Goal: Register for event/course

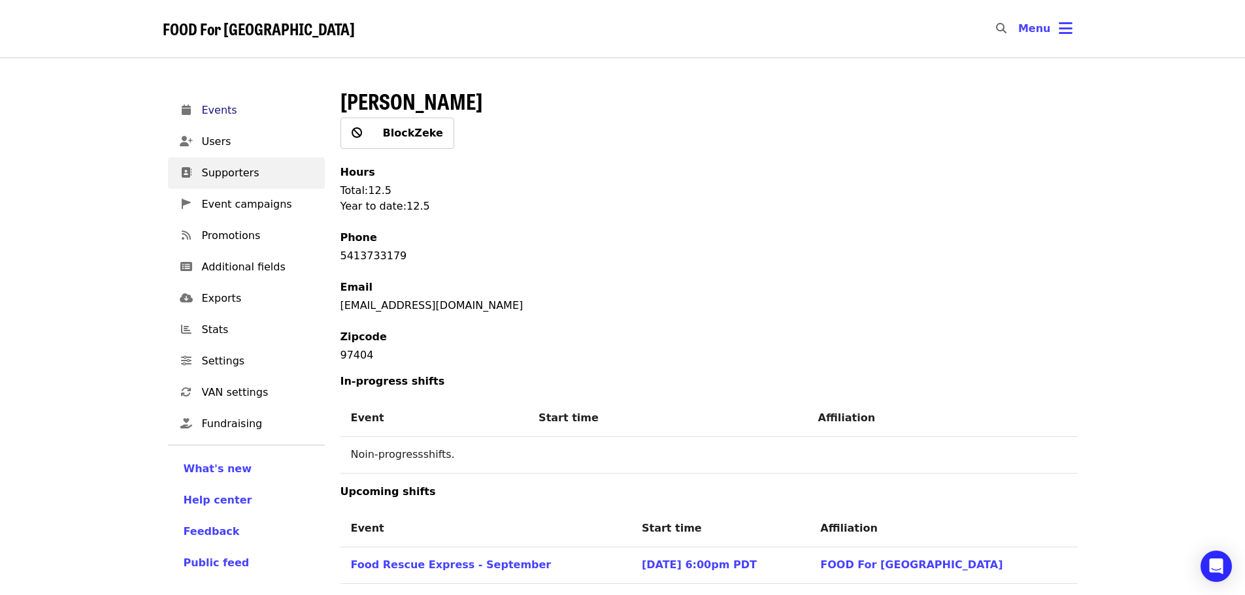
click at [217, 110] on span "Events" at bounding box center [258, 111] width 112 height 16
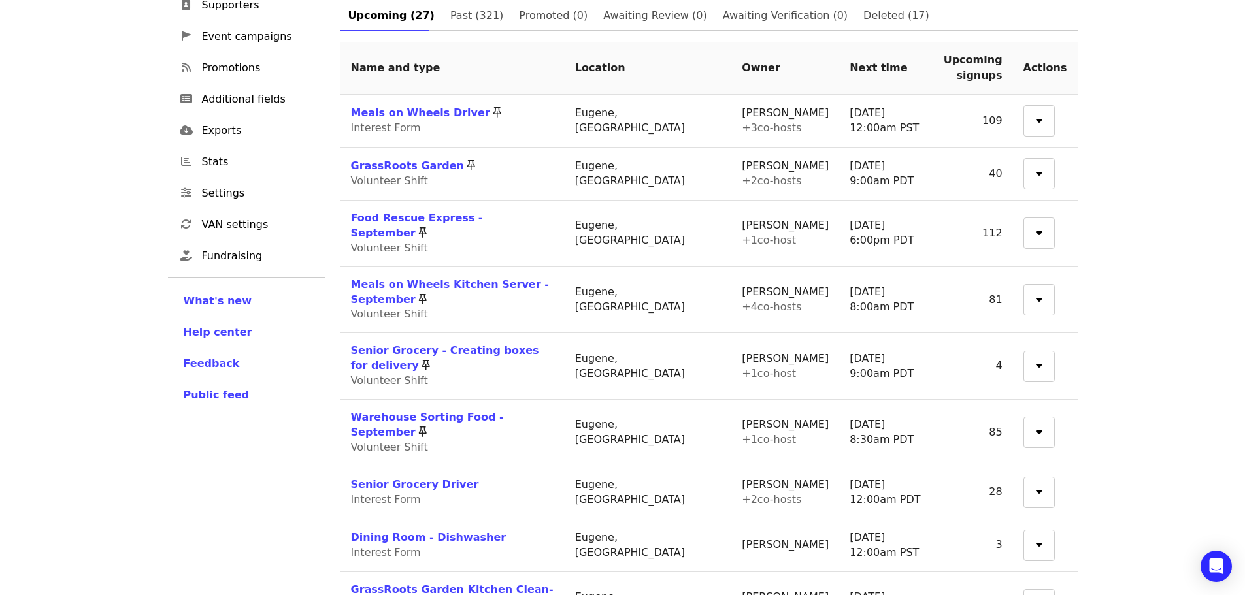
scroll to position [196, 0]
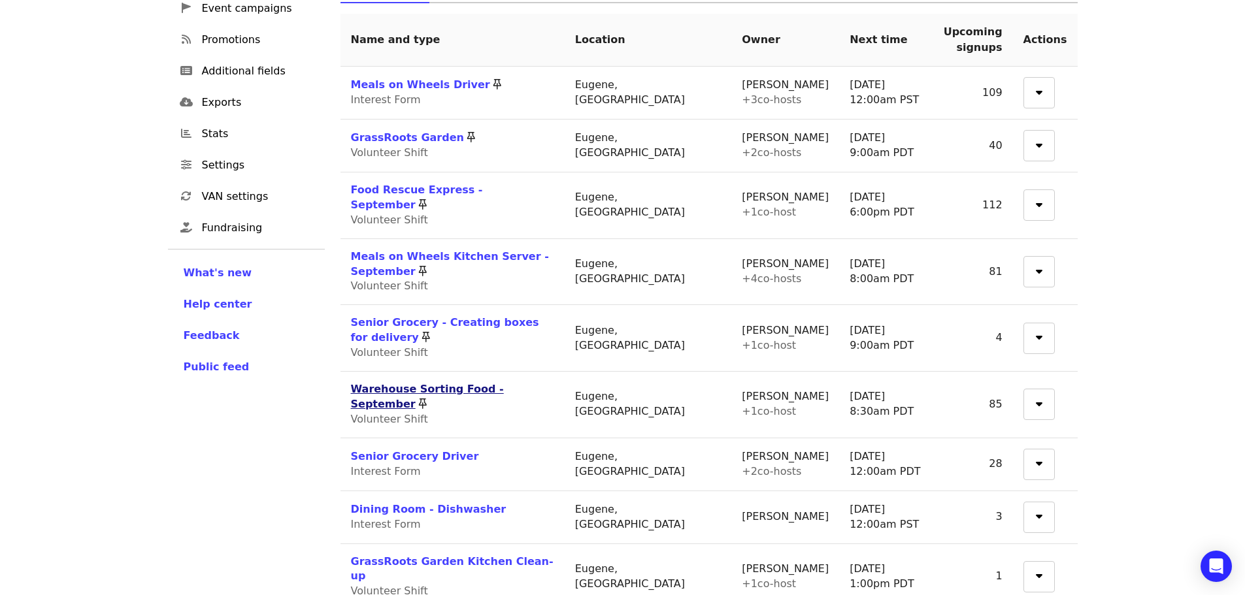
click at [470, 383] on link "Warehouse Sorting Food - September" at bounding box center [427, 396] width 153 height 27
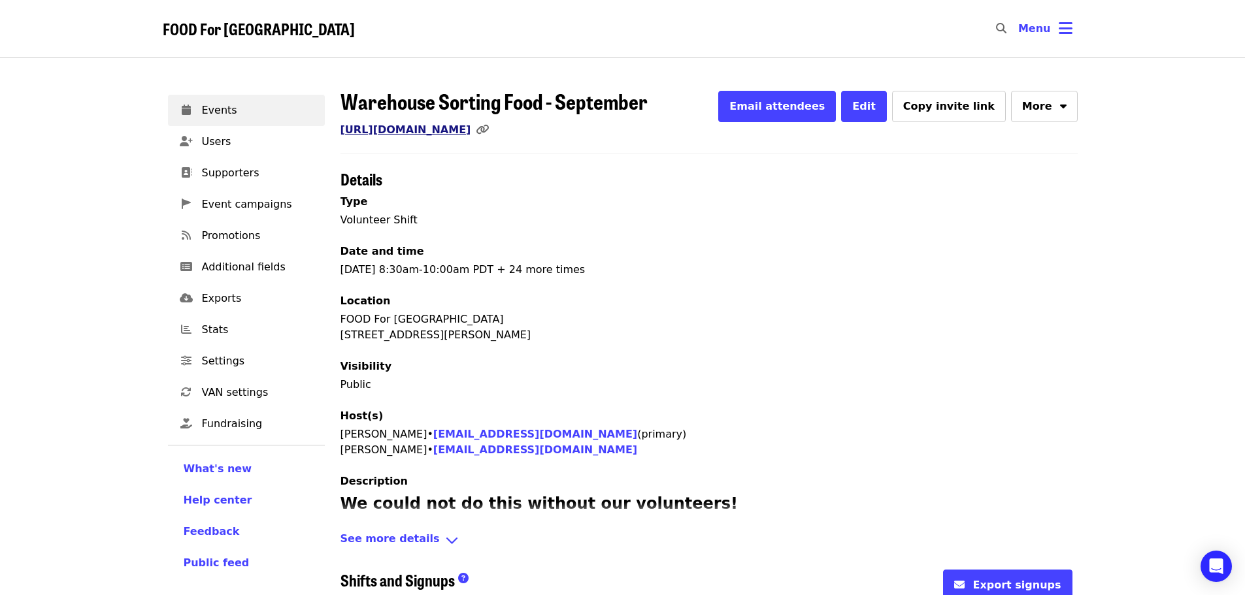
click at [403, 129] on link "[URL][DOMAIN_NAME]" at bounding box center [405, 129] width 131 height 12
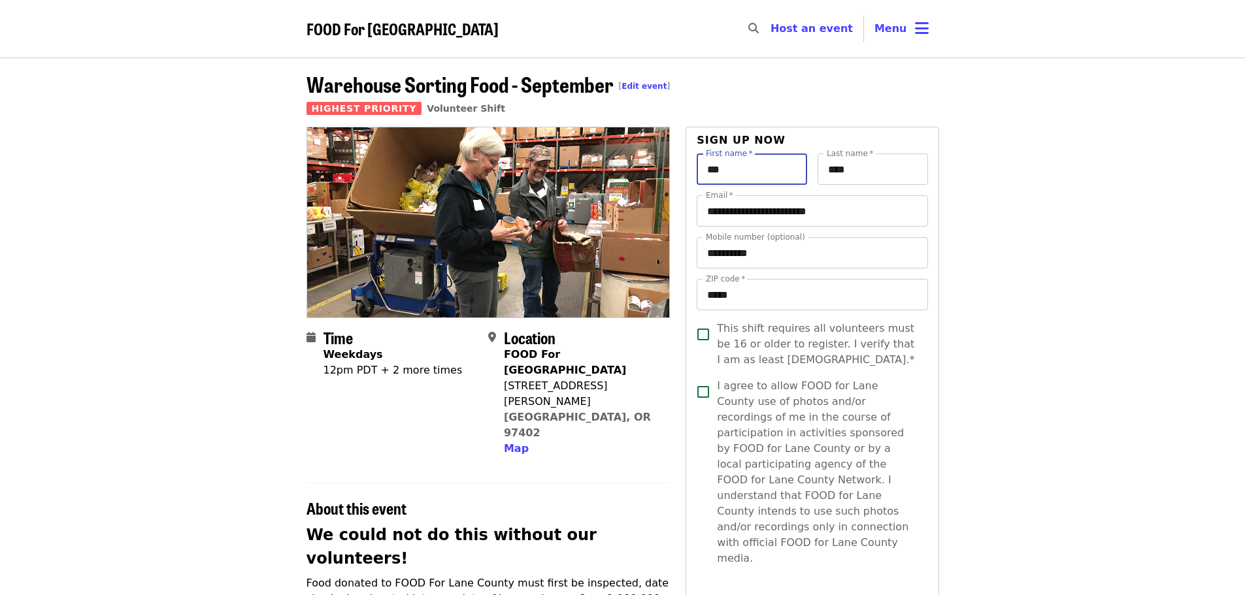
drag, startPoint x: 757, startPoint y: 168, endPoint x: 629, endPoint y: 182, distance: 128.8
type input "****"
drag, startPoint x: 849, startPoint y: 178, endPoint x: 860, endPoint y: 171, distance: 12.3
click at [850, 178] on input "****" at bounding box center [872, 169] width 110 height 31
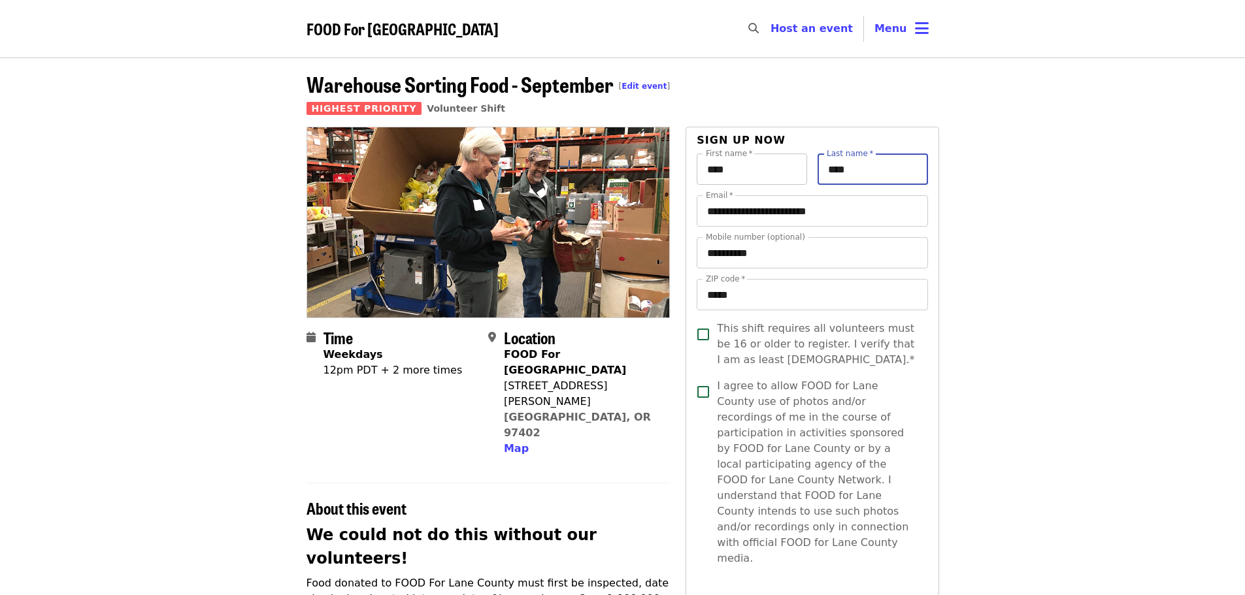
drag, startPoint x: 870, startPoint y: 163, endPoint x: 733, endPoint y: 166, distance: 137.2
click at [725, 170] on div "First name   * **** First name * Last name   * **** Last name *" at bounding box center [811, 175] width 231 height 42
click at [859, 210] on input "**********" at bounding box center [811, 210] width 231 height 31
drag, startPoint x: 904, startPoint y: 171, endPoint x: 781, endPoint y: 175, distance: 123.5
click at [781, 175] on div "**********" at bounding box center [811, 175] width 231 height 42
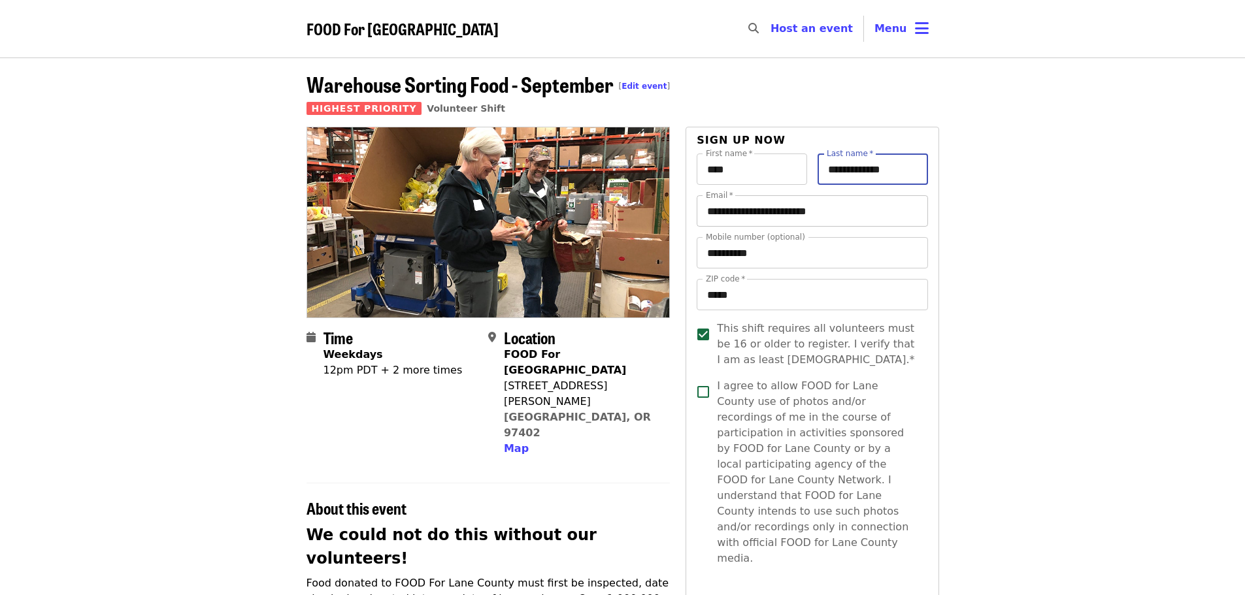
type input "**********"
drag, startPoint x: 863, startPoint y: 210, endPoint x: 668, endPoint y: 227, distance: 195.4
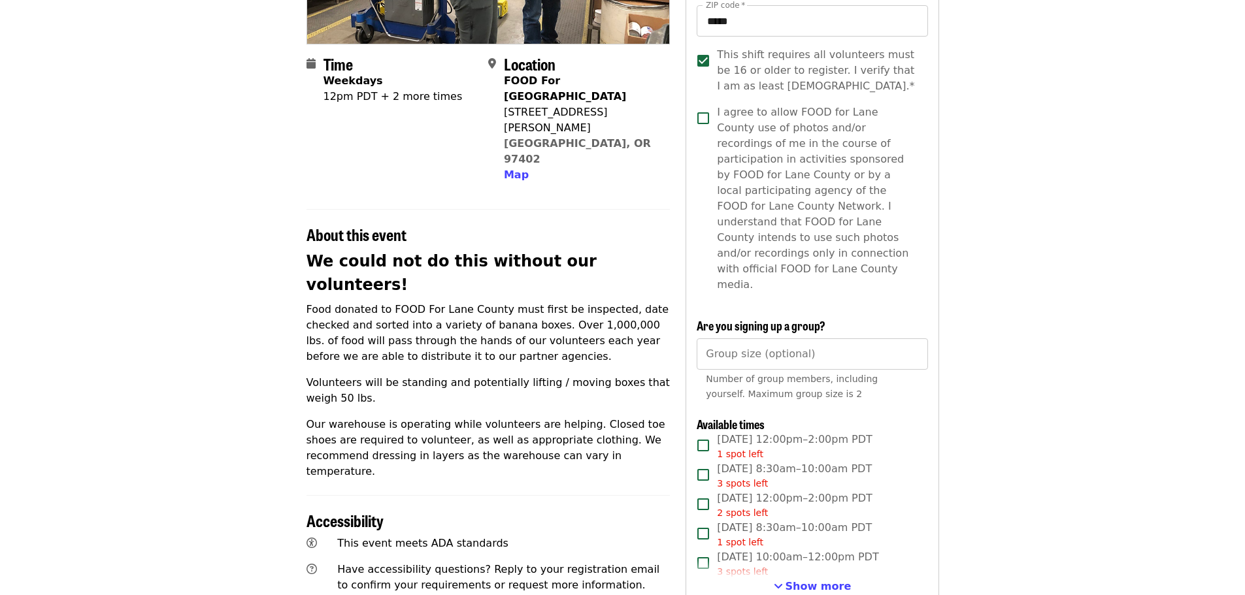
scroll to position [327, 0]
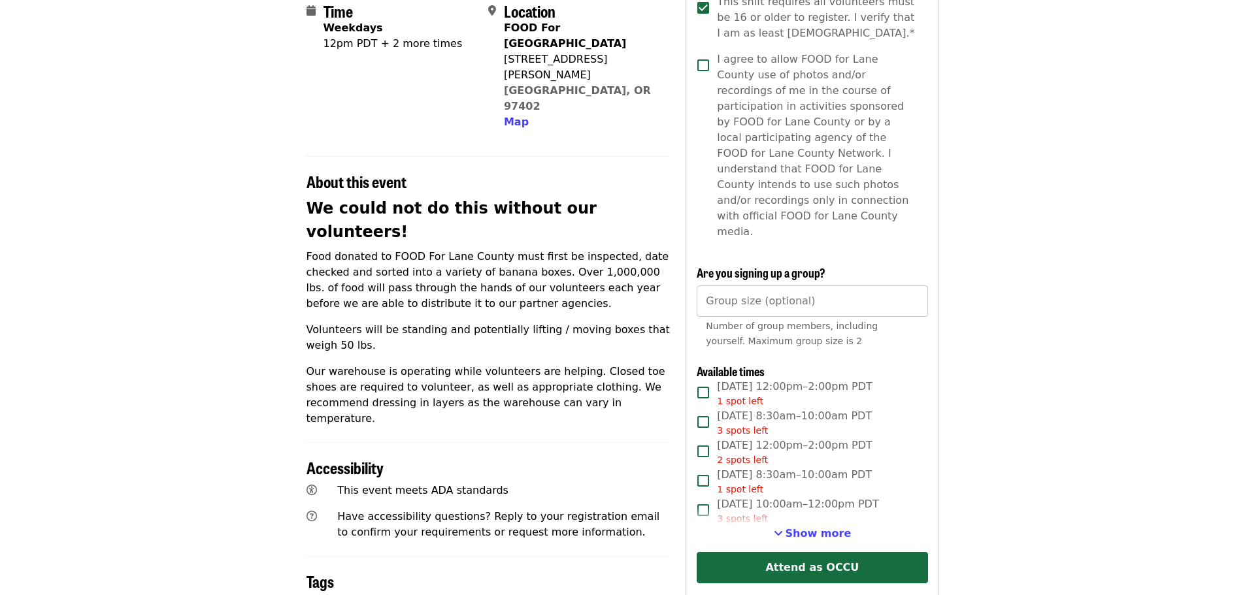
type input "**********"
click at [911, 286] on input "*" at bounding box center [811, 301] width 231 height 31
type input "*"
click at [911, 286] on input "*" at bounding box center [811, 301] width 231 height 31
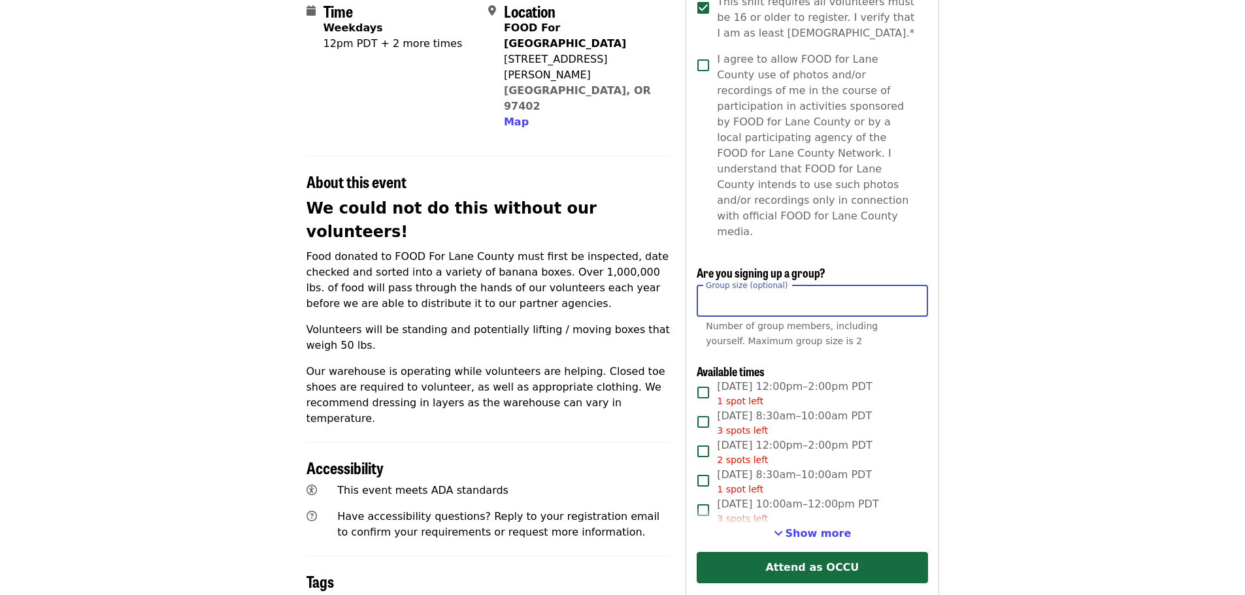
click at [960, 307] on article "Warehouse Sorting Food - September [ Edit event ] Highest Priority Volunteer Sh…" at bounding box center [622, 359] width 1245 height 1257
click at [824, 527] on span "Show more" at bounding box center [818, 533] width 66 height 12
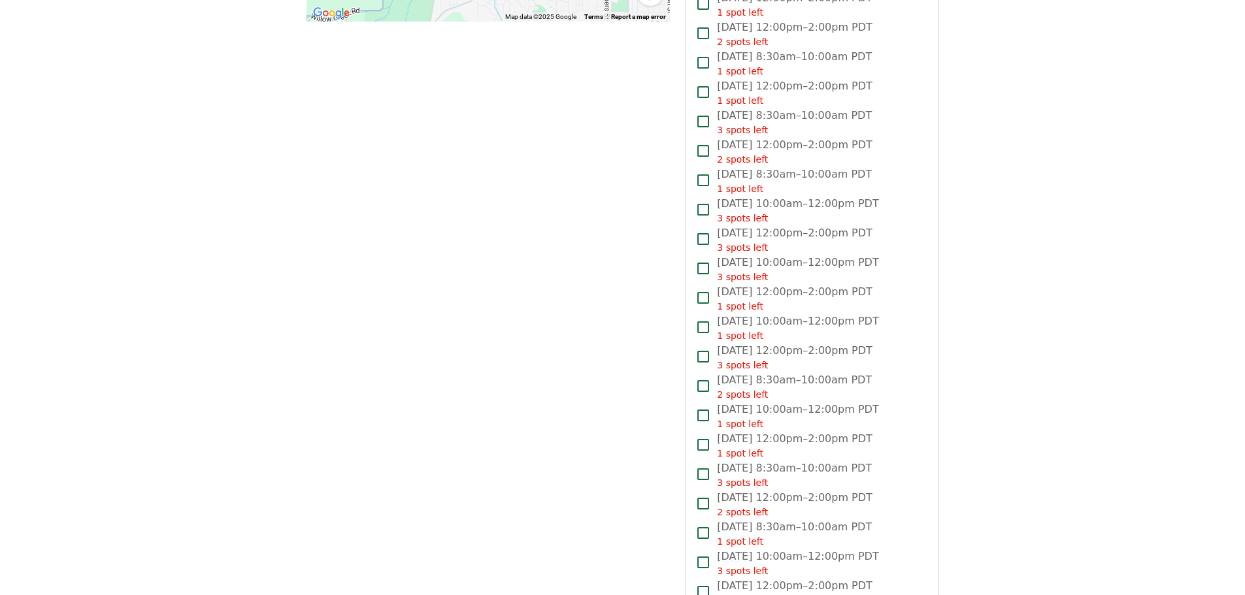
scroll to position [1437, 0]
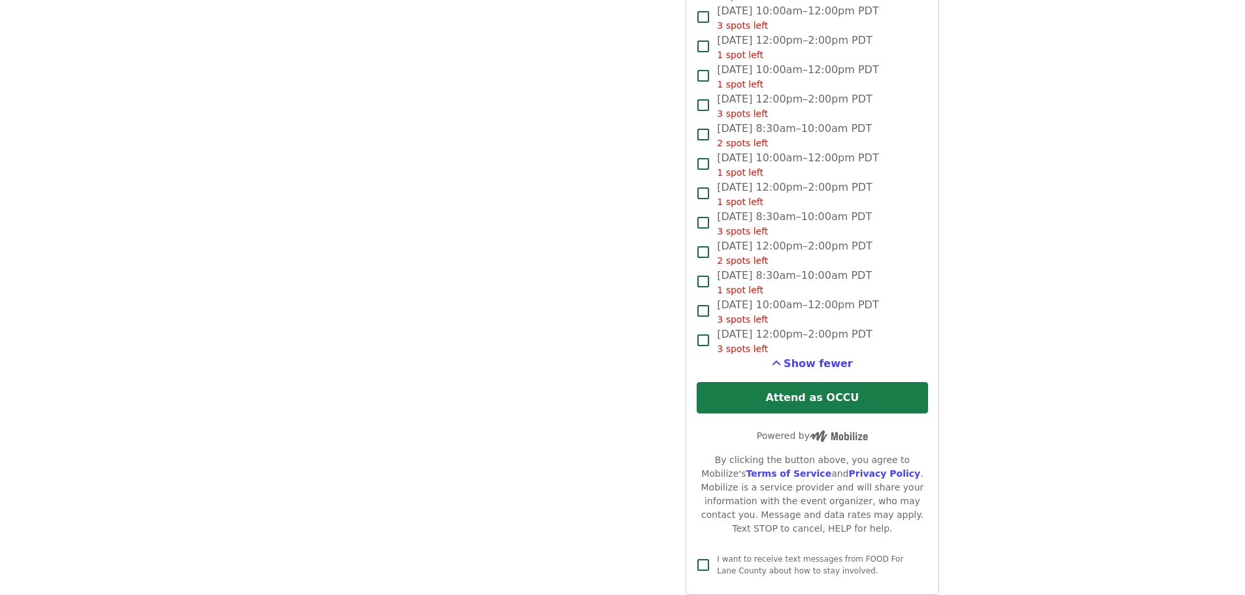
click at [838, 382] on button "Attend as OCCU" at bounding box center [811, 397] width 231 height 31
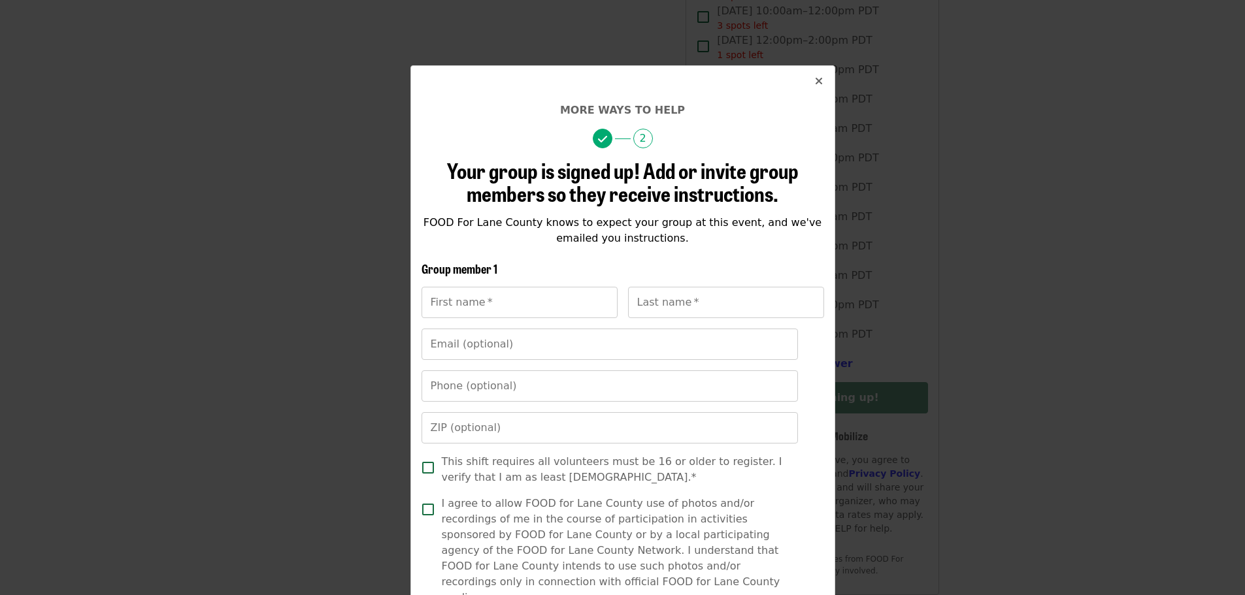
click at [815, 81] on icon "times icon" at bounding box center [819, 81] width 8 height 12
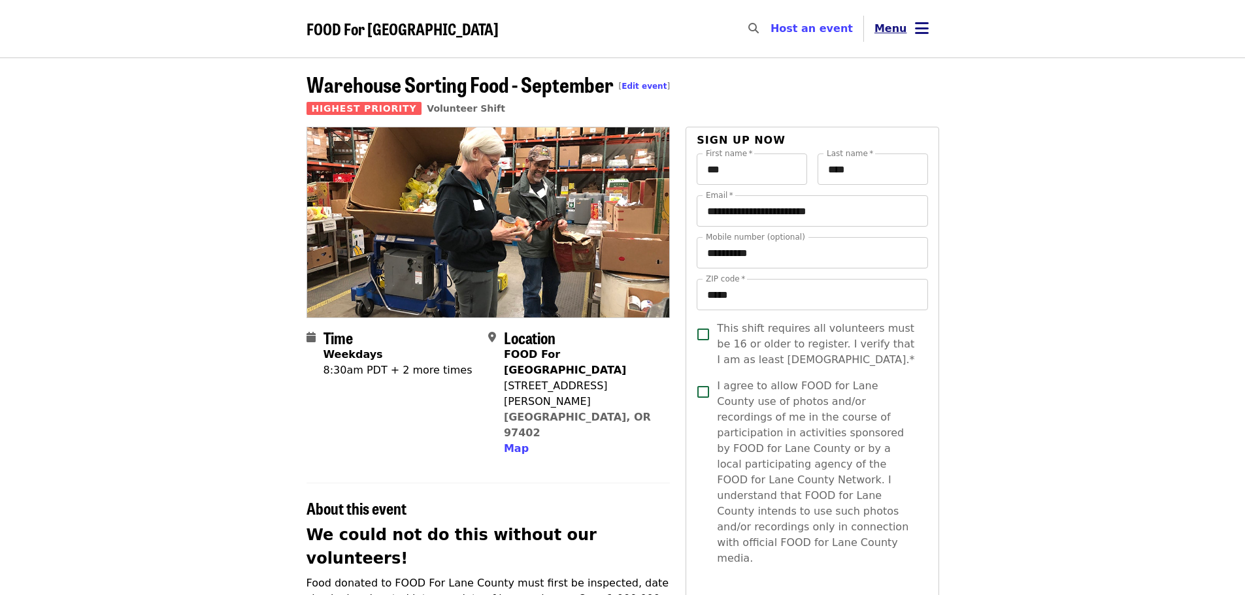
click at [926, 29] on icon "bars icon" at bounding box center [922, 28] width 14 height 19
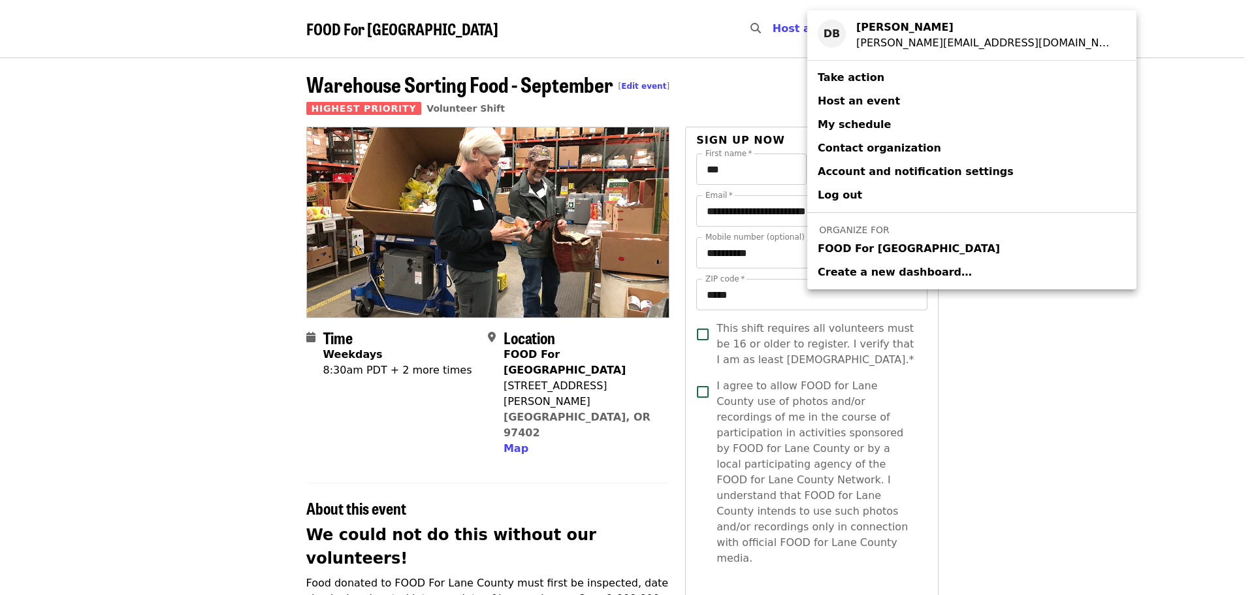
click at [889, 248] on span "FOOD For [GEOGRAPHIC_DATA]" at bounding box center [909, 249] width 182 height 16
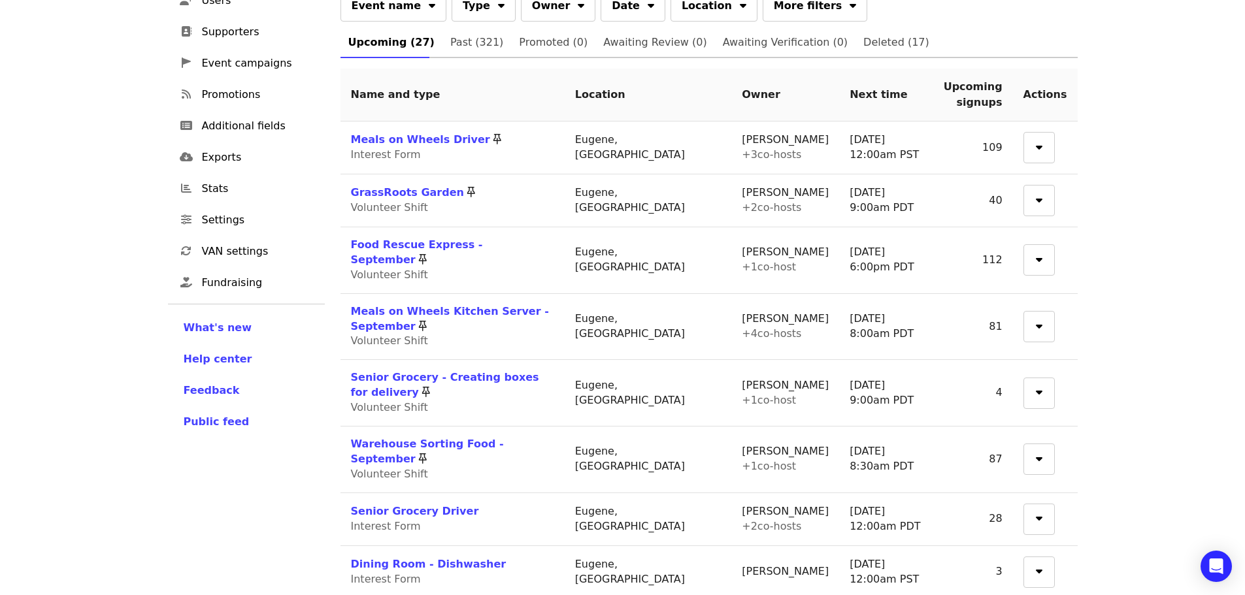
scroll to position [327, 0]
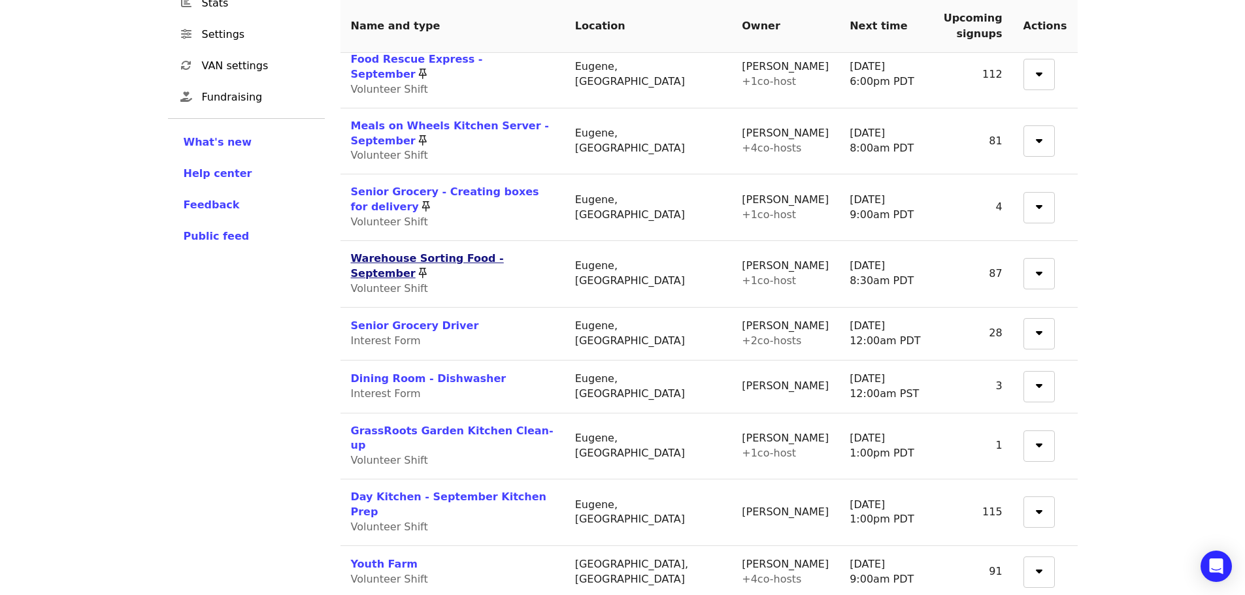
click at [478, 252] on link "Warehouse Sorting Food - September" at bounding box center [427, 265] width 153 height 27
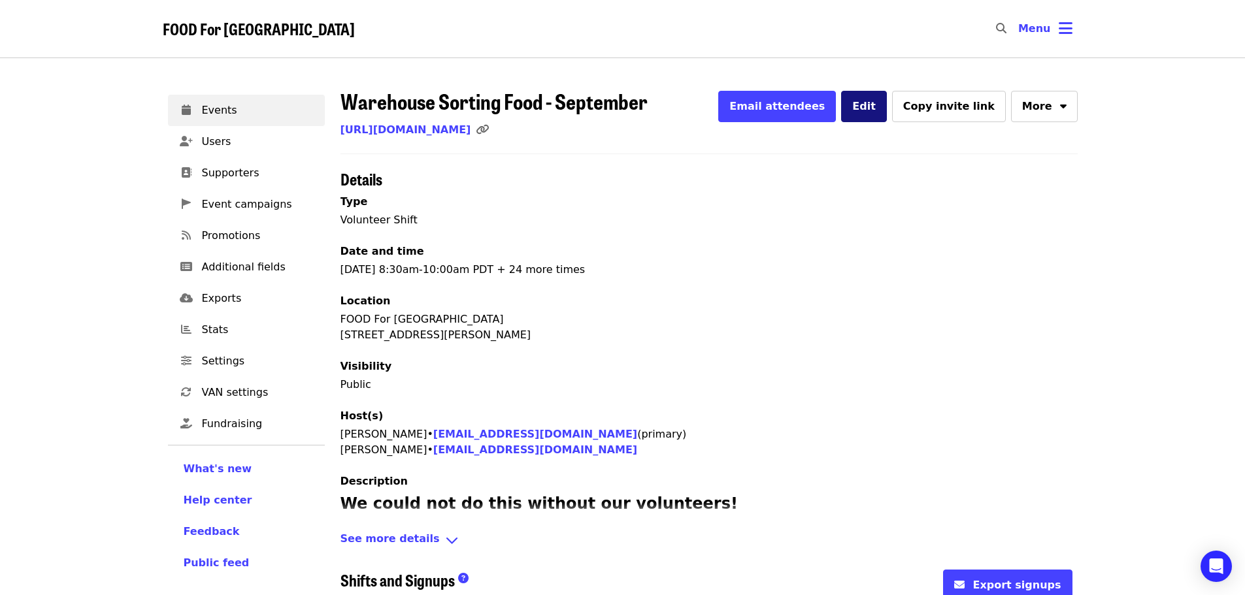
click at [876, 106] on span "Edit" at bounding box center [864, 106] width 24 height 12
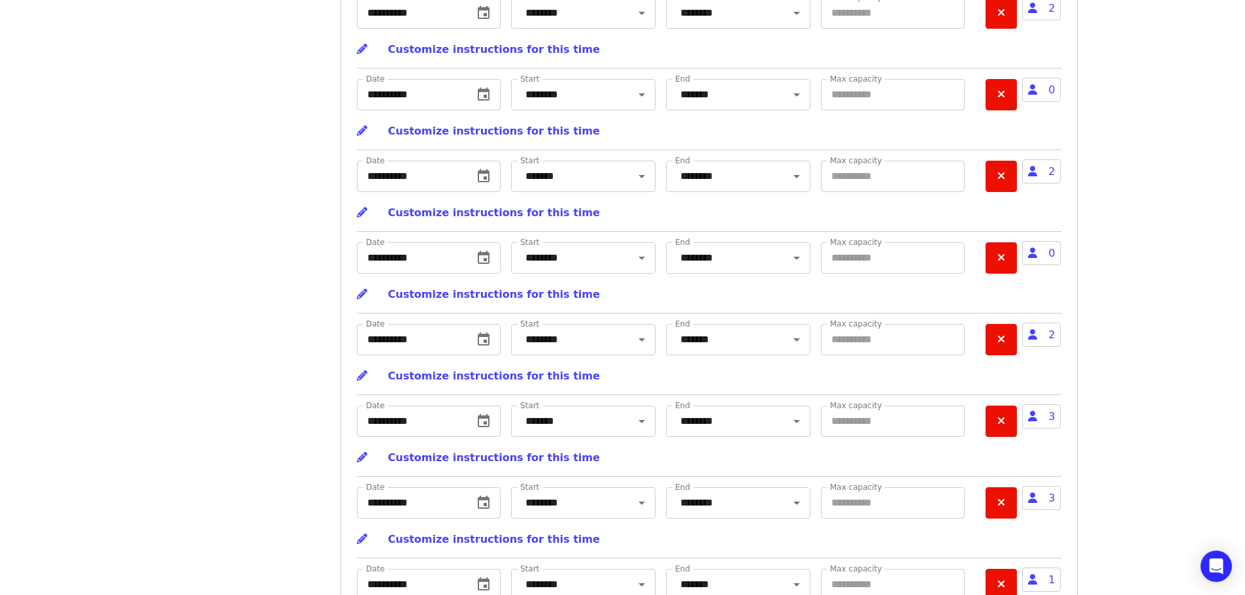
scroll to position [6338, 0]
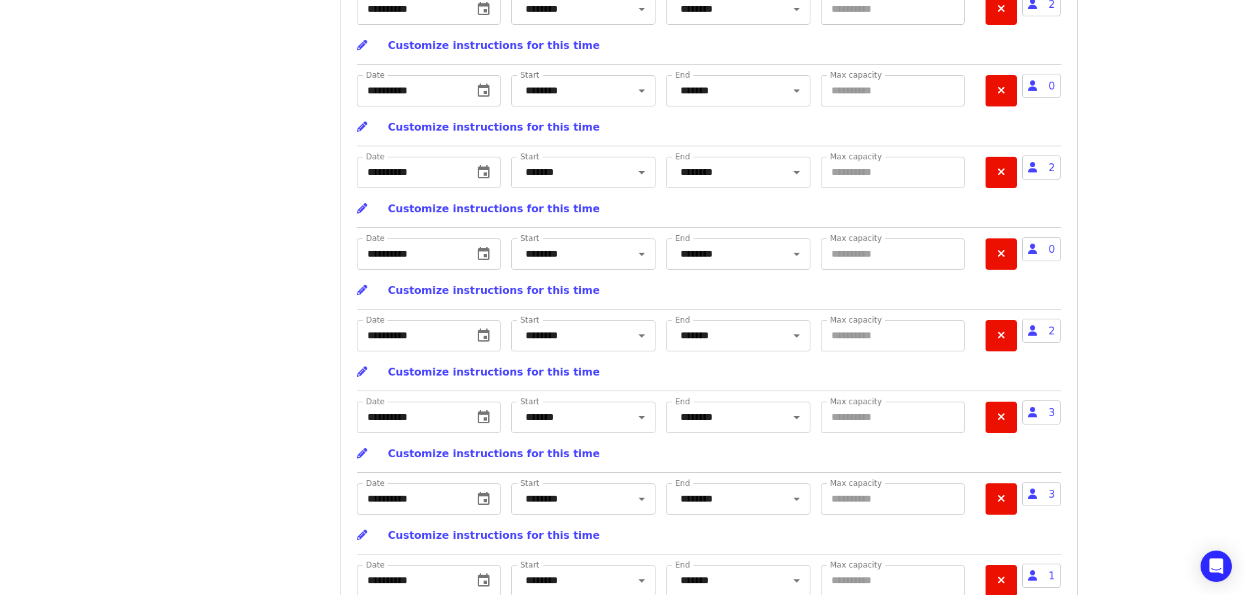
type input "*"
click at [951, 25] on input "*" at bounding box center [893, 8] width 144 height 31
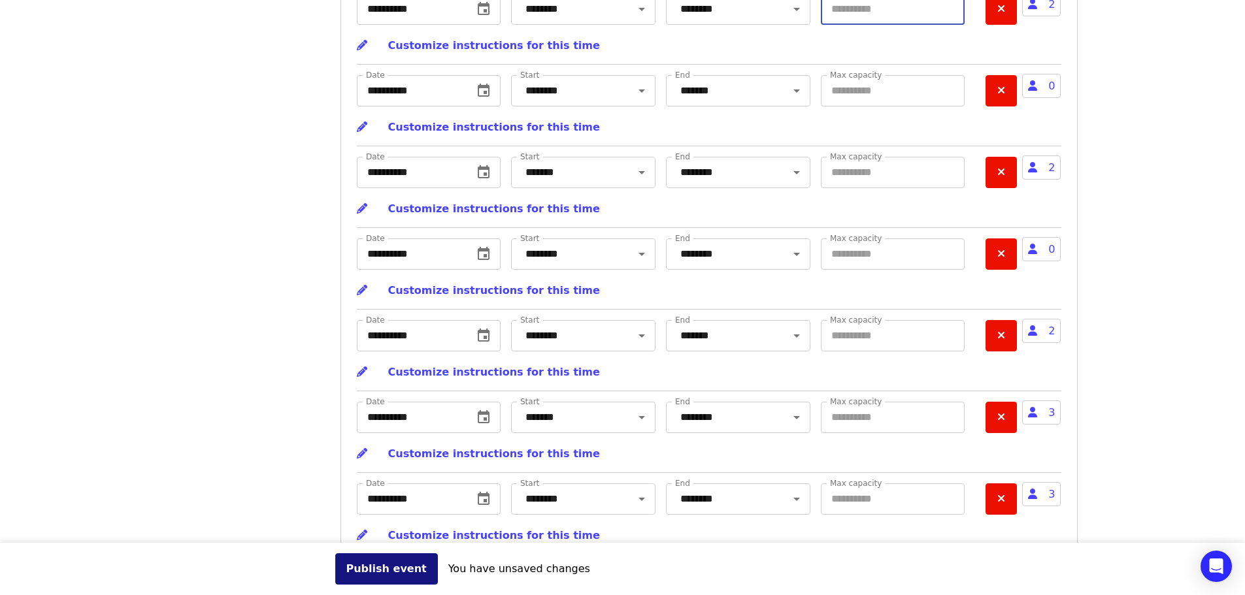
click at [388, 572] on button "Publish event" at bounding box center [386, 568] width 103 height 31
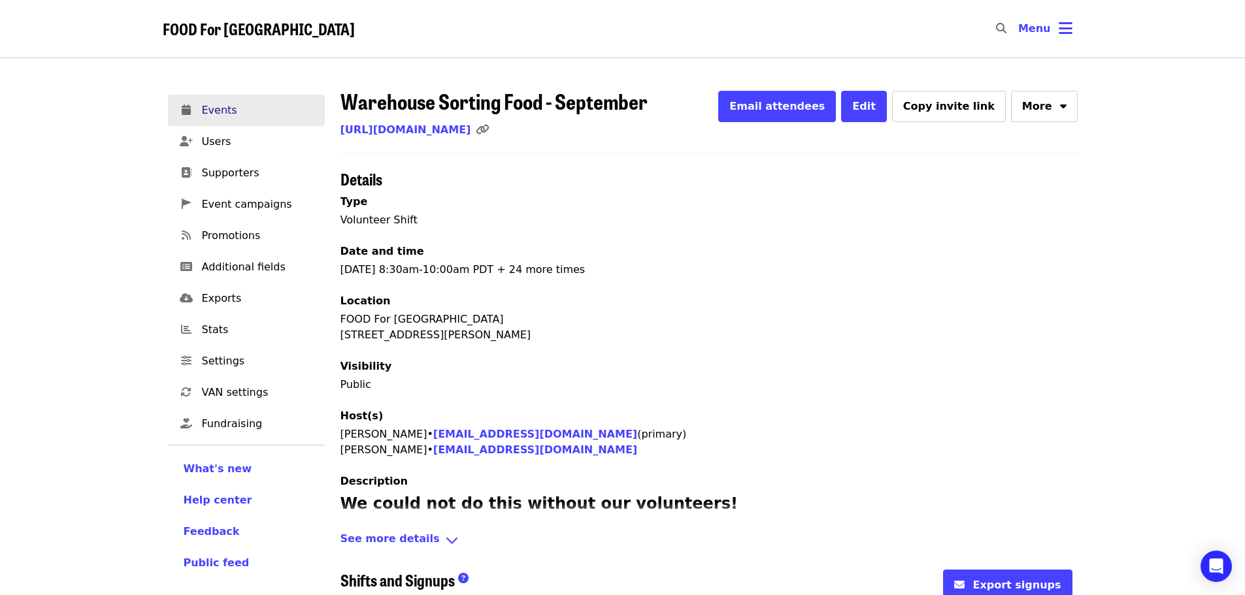
click at [212, 112] on span "Events" at bounding box center [258, 111] width 112 height 16
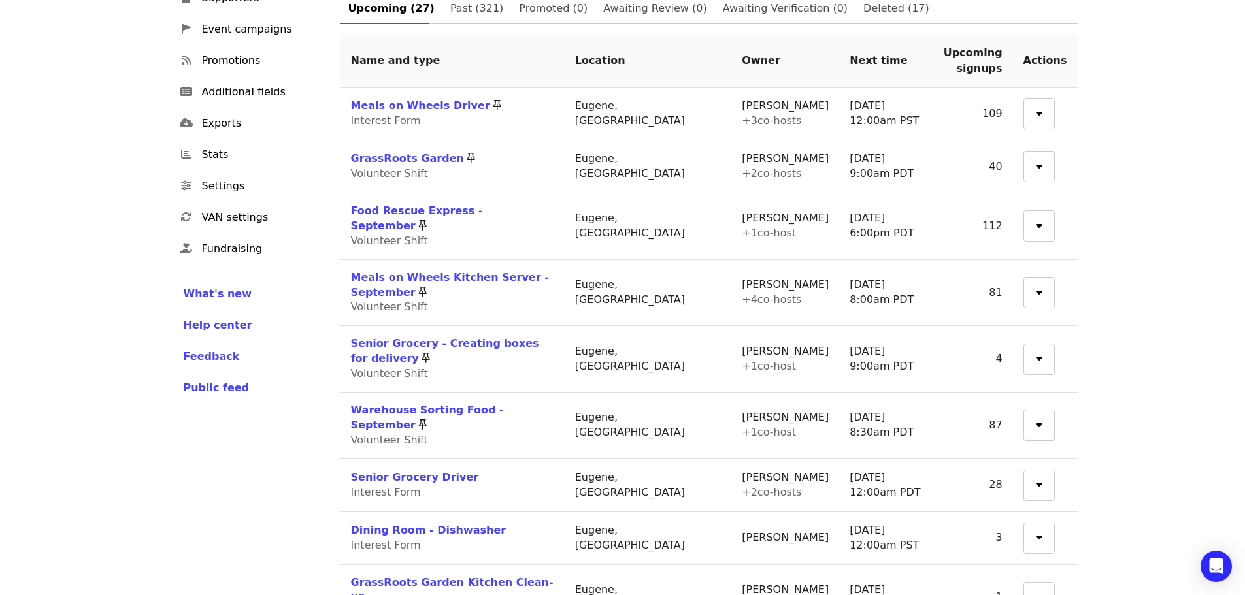
scroll to position [196, 0]
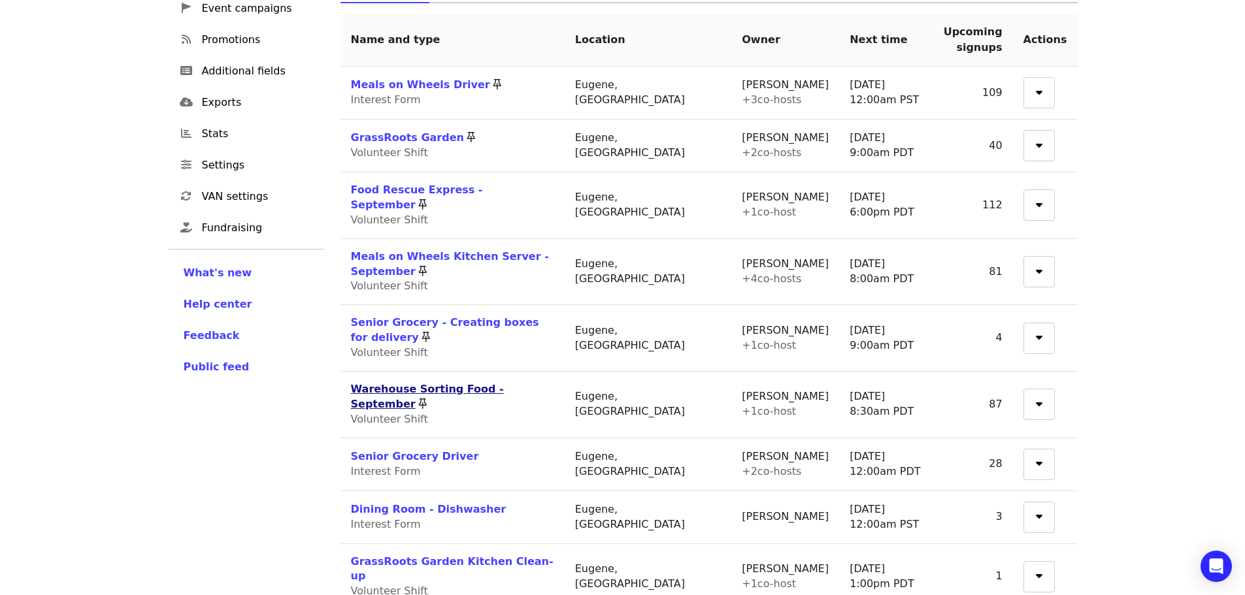
click at [504, 383] on link "Warehouse Sorting Food - September" at bounding box center [427, 396] width 153 height 27
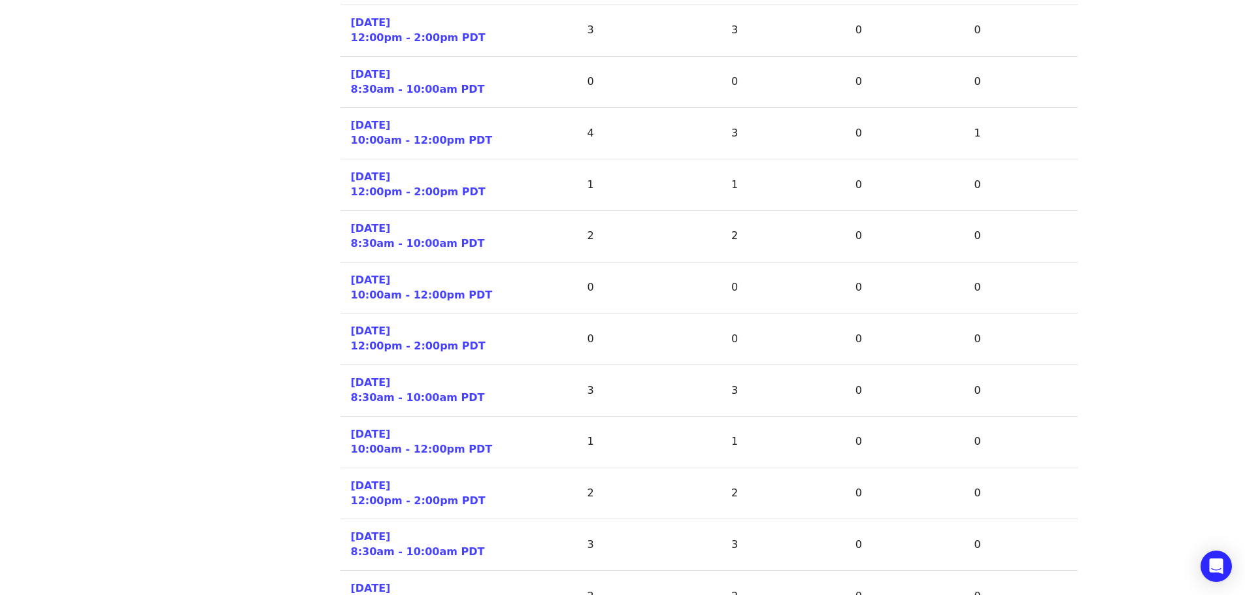
scroll to position [784, 0]
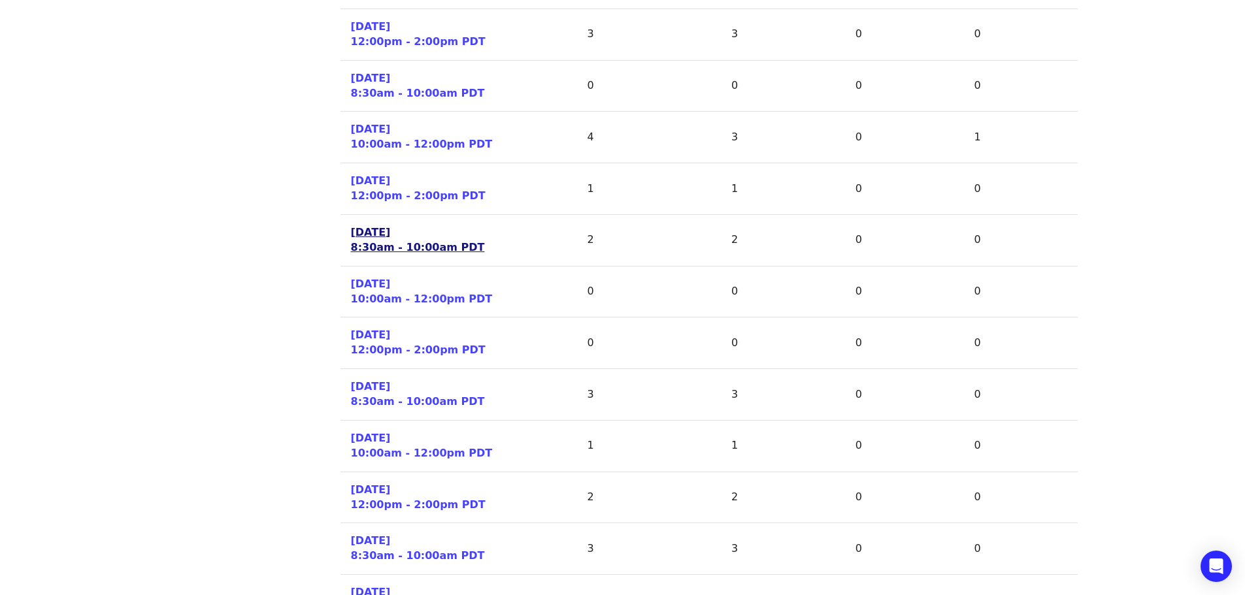
click at [417, 246] on link "[DATE] 8:30am - 10:00am PDT" at bounding box center [418, 240] width 134 height 30
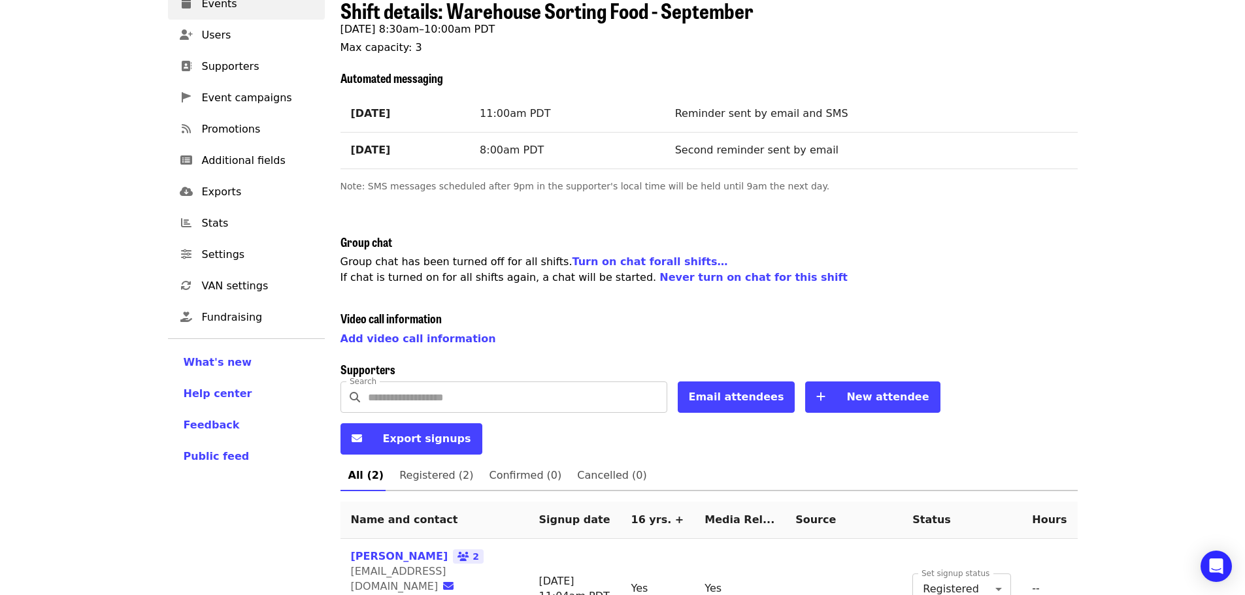
scroll to position [196, 0]
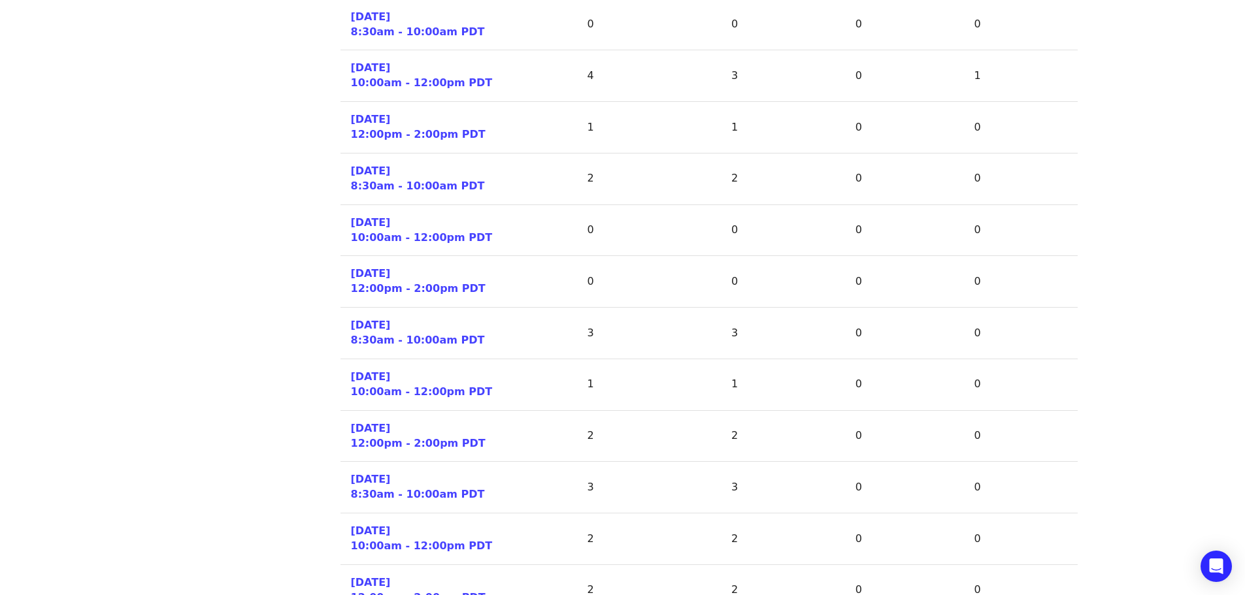
scroll to position [915, 0]
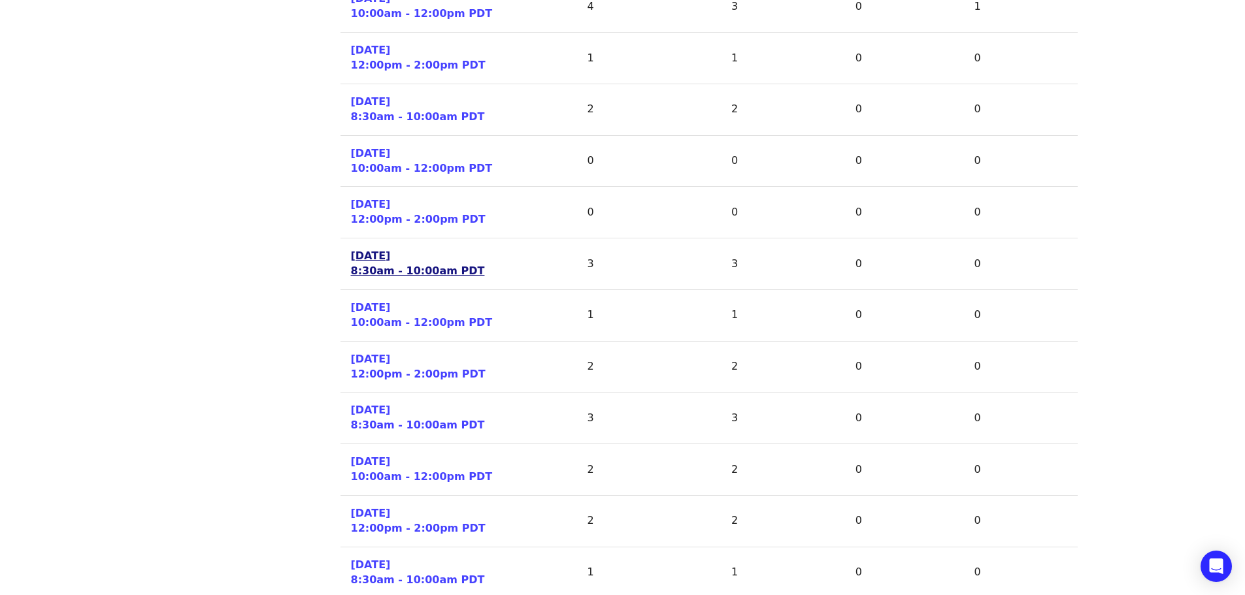
click at [417, 272] on link "[DATE] 8:30am - 10:00am PDT" at bounding box center [418, 264] width 134 height 30
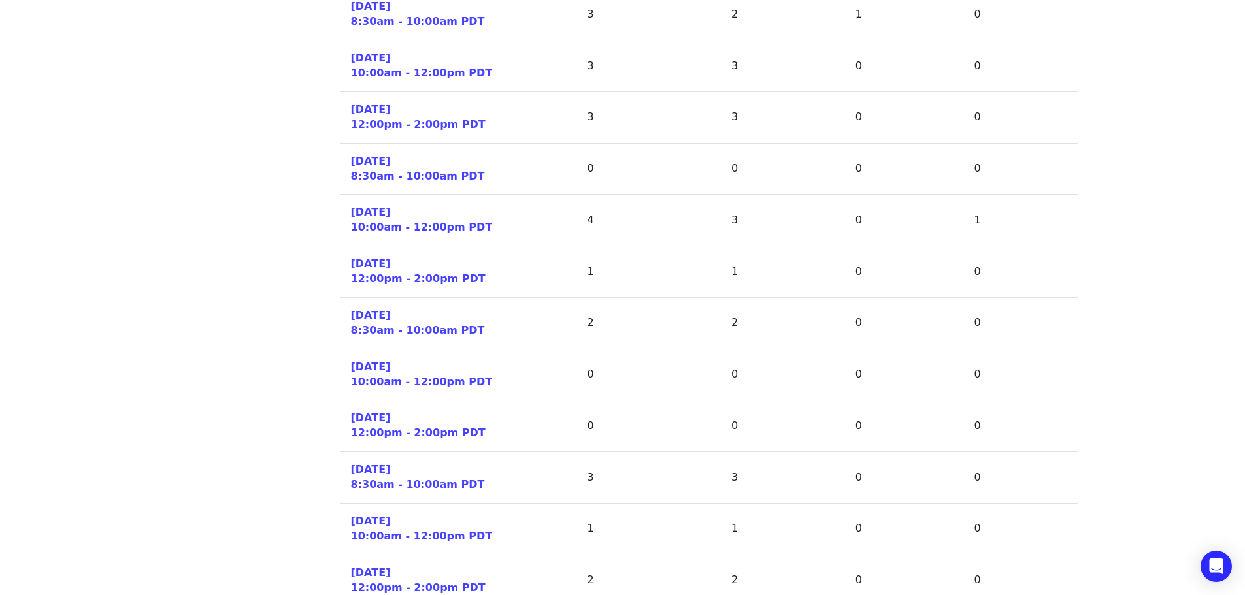
scroll to position [766, 0]
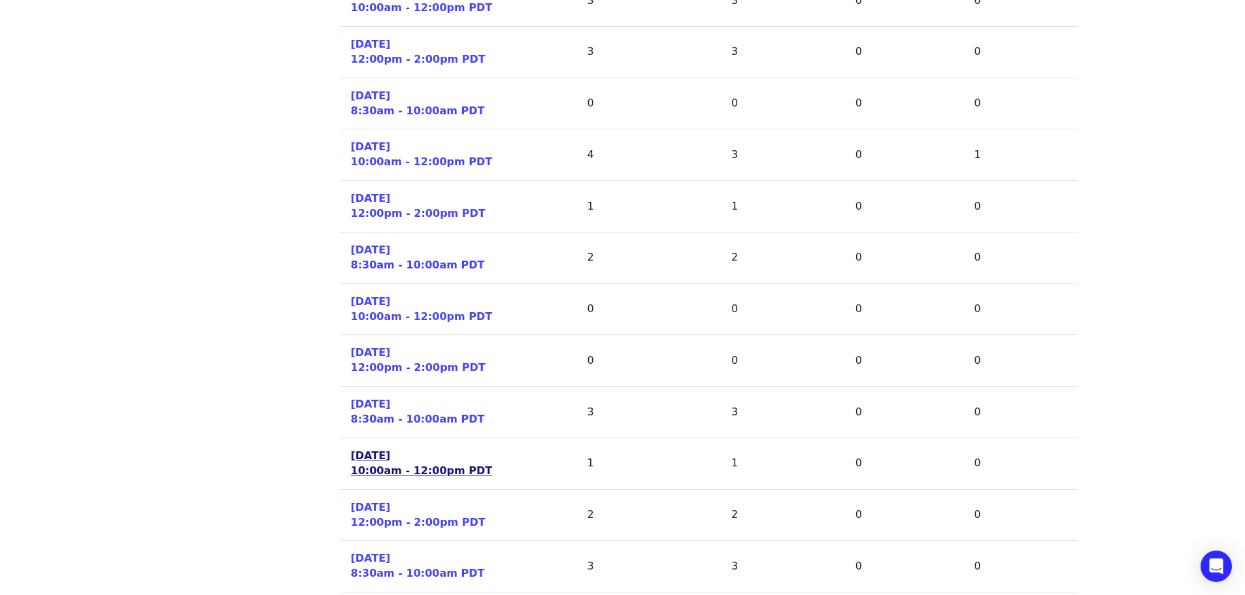
click at [399, 475] on link "[DATE] 10:00am - 12:00pm PDT" at bounding box center [422, 464] width 142 height 30
